Goal: Transaction & Acquisition: Purchase product/service

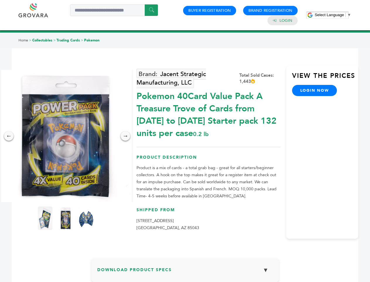
click at [333, 15] on span "Select Language" at bounding box center [329, 15] width 29 height 4
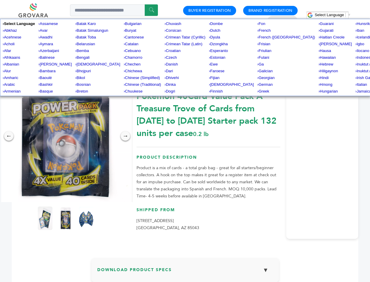
click at [66, 136] on img at bounding box center [66, 136] width 132 height 132
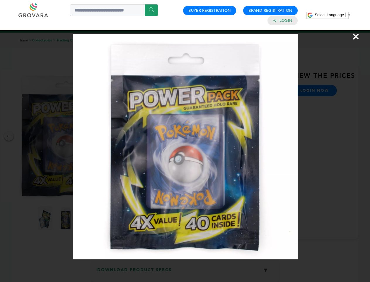
click at [9, 136] on div "×" at bounding box center [185, 141] width 370 height 282
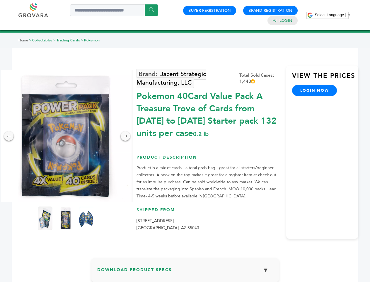
click at [126, 136] on div "→" at bounding box center [125, 135] width 9 height 9
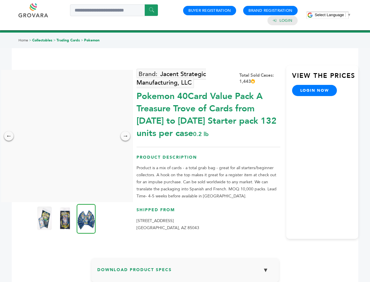
click at [45, 218] on img at bounding box center [44, 217] width 15 height 23
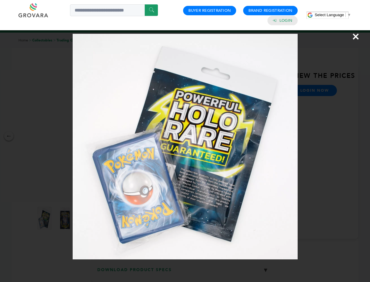
click at [66, 218] on div "×" at bounding box center [185, 141] width 370 height 282
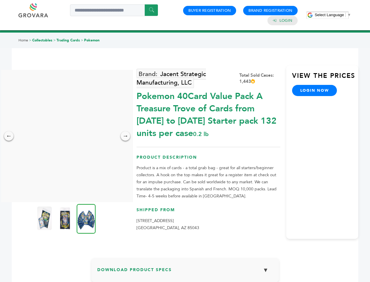
click at [86, 218] on img at bounding box center [86, 219] width 19 height 30
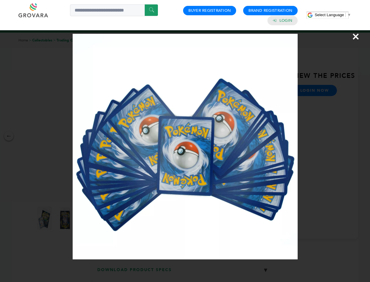
click at [185, 272] on div "×" at bounding box center [185, 141] width 370 height 282
